Goal: Navigation & Orientation: Find specific page/section

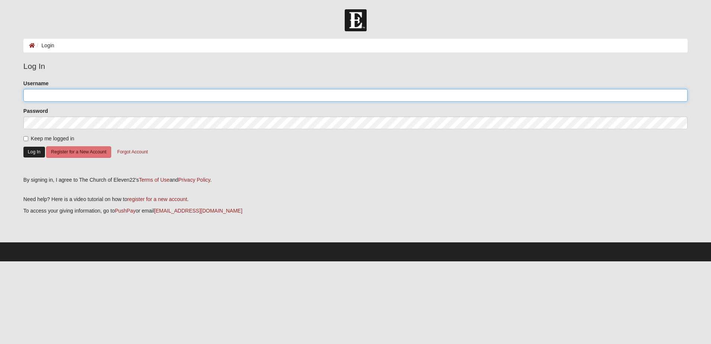
type input "dvreed"
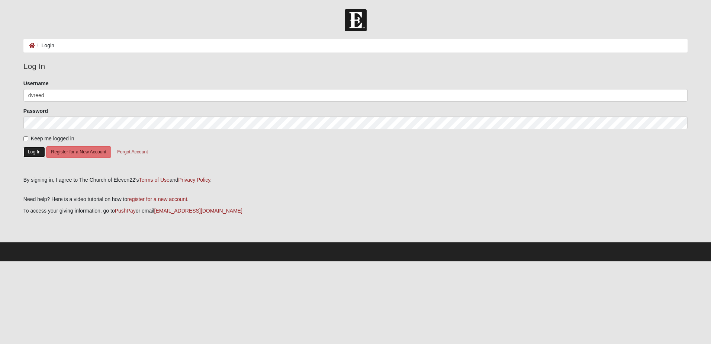
click at [35, 150] on button "Log In" at bounding box center [34, 151] width 22 height 11
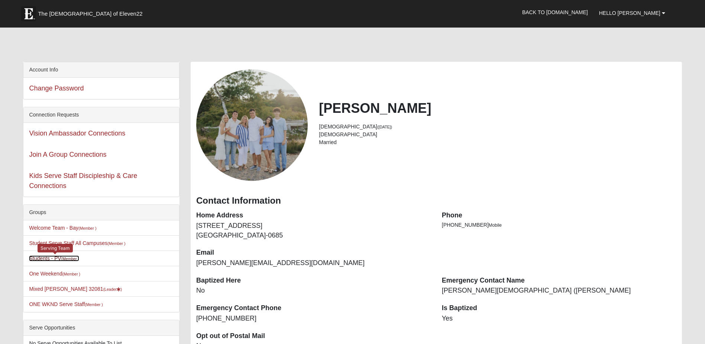
click at [57, 260] on link "Students - PV (Member )" at bounding box center [54, 258] width 50 height 6
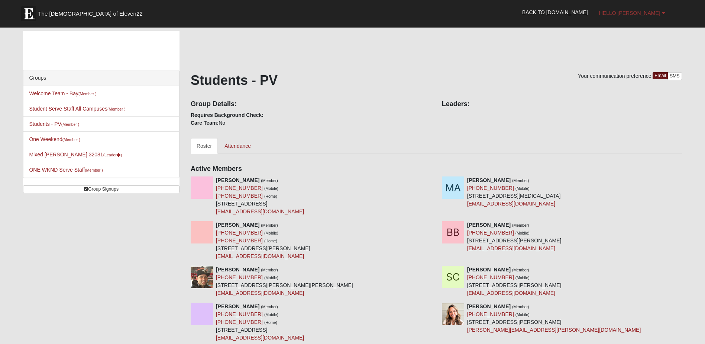
click at [659, 19] on link "Hello [PERSON_NAME]" at bounding box center [632, 13] width 77 height 19
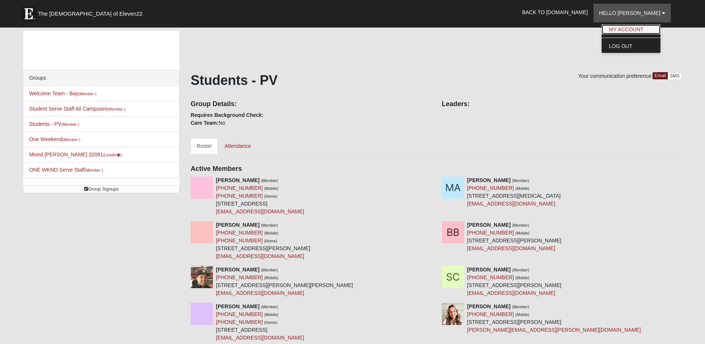
click at [633, 33] on link "My Account" at bounding box center [631, 30] width 59 height 10
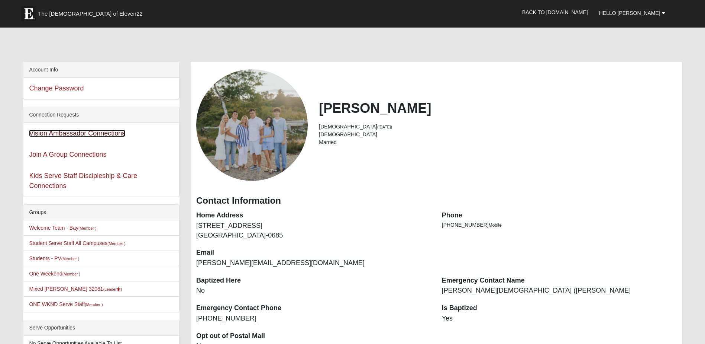
click at [94, 132] on link "Vision Ambassador Connections" at bounding box center [77, 132] width 96 height 7
click at [574, 14] on link "Back to [DOMAIN_NAME]" at bounding box center [555, 12] width 77 height 19
